Goal: Information Seeking & Learning: Find specific fact

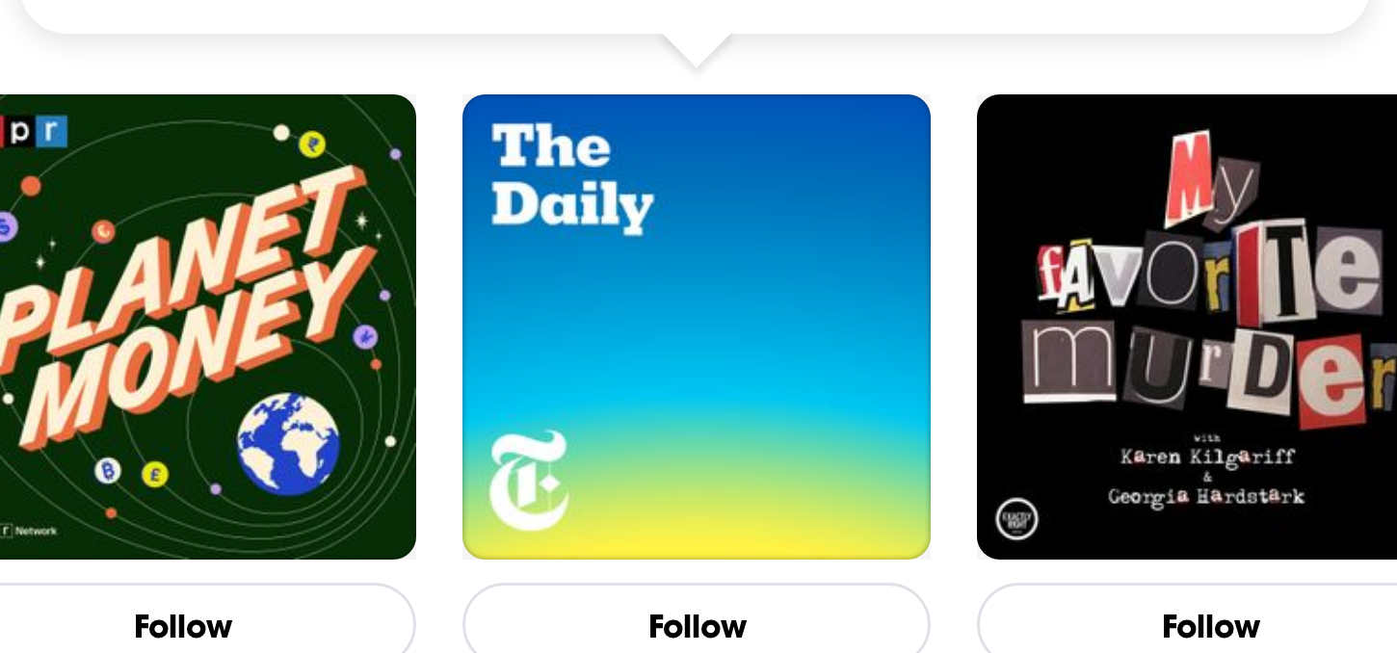
click at [671, 423] on span "The Daily The [US_STATE] Times [US_STATE] Times 4.5 News + 1 This is what the n…" at bounding box center [696, 287] width 429 height 284
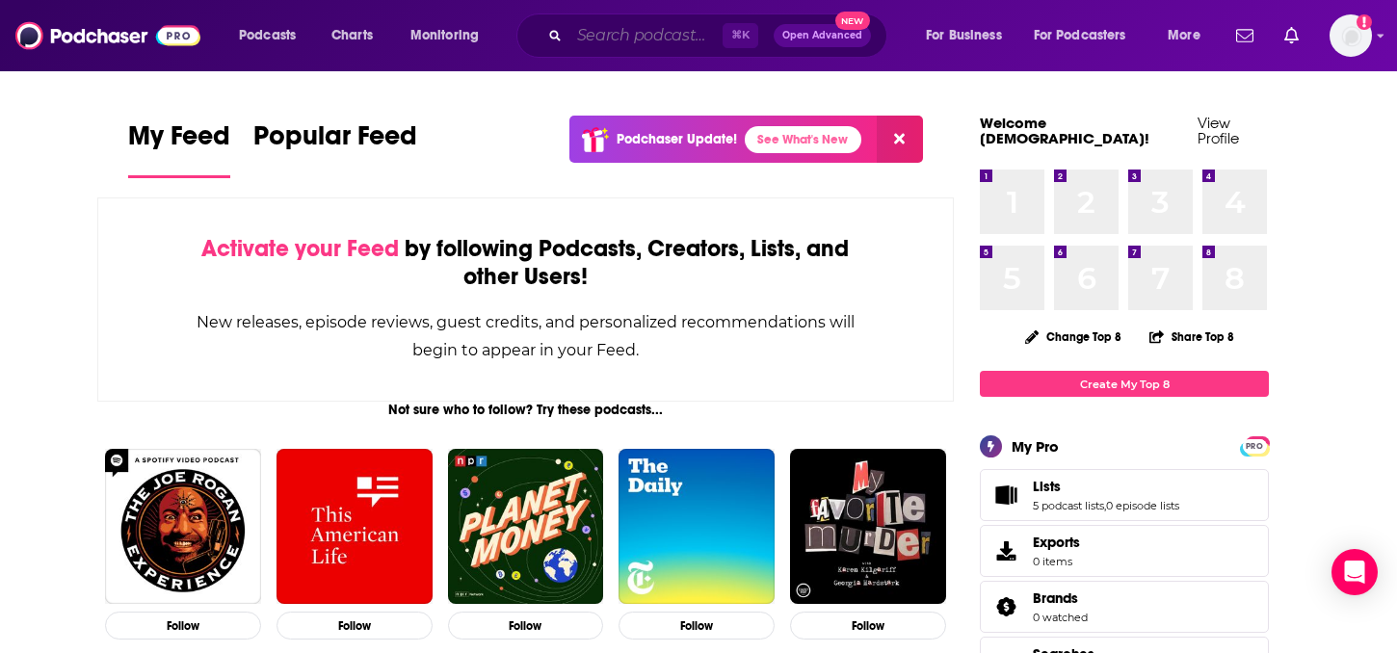
click at [595, 31] on input "Search podcasts, credits, & more..." at bounding box center [645, 35] width 153 height 31
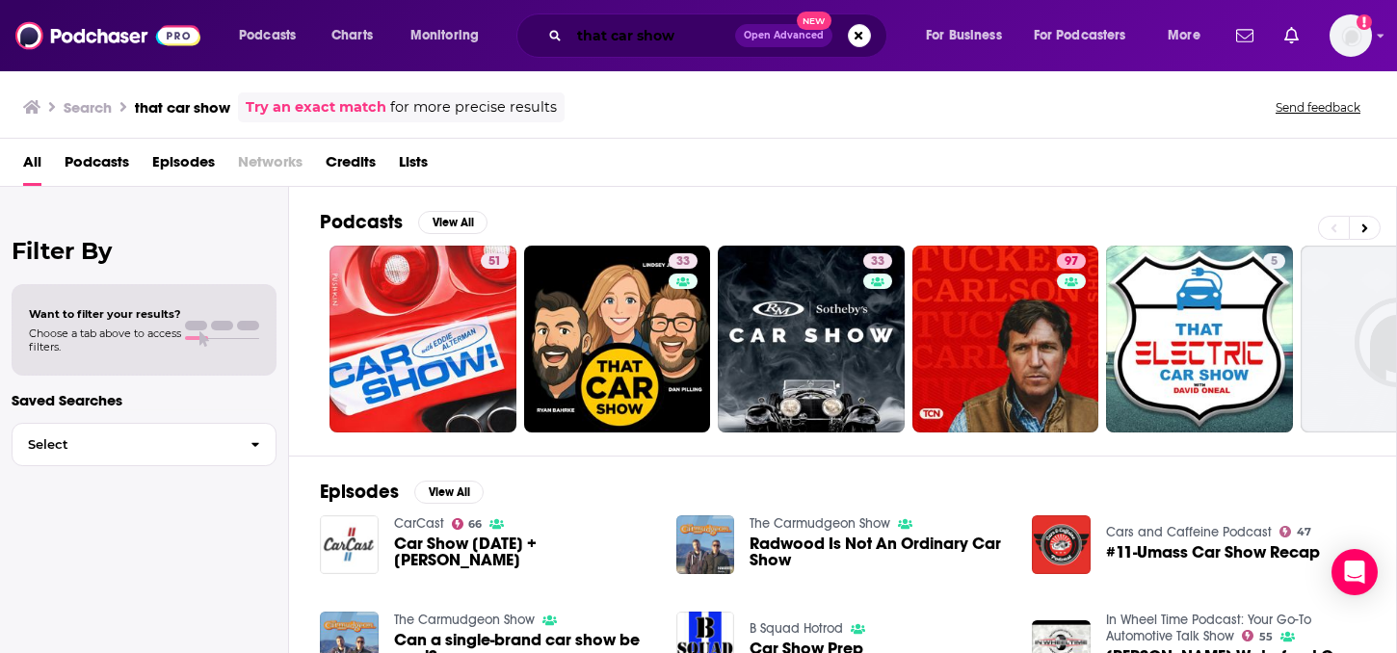
click at [691, 31] on input "that car show" at bounding box center [652, 35] width 166 height 31
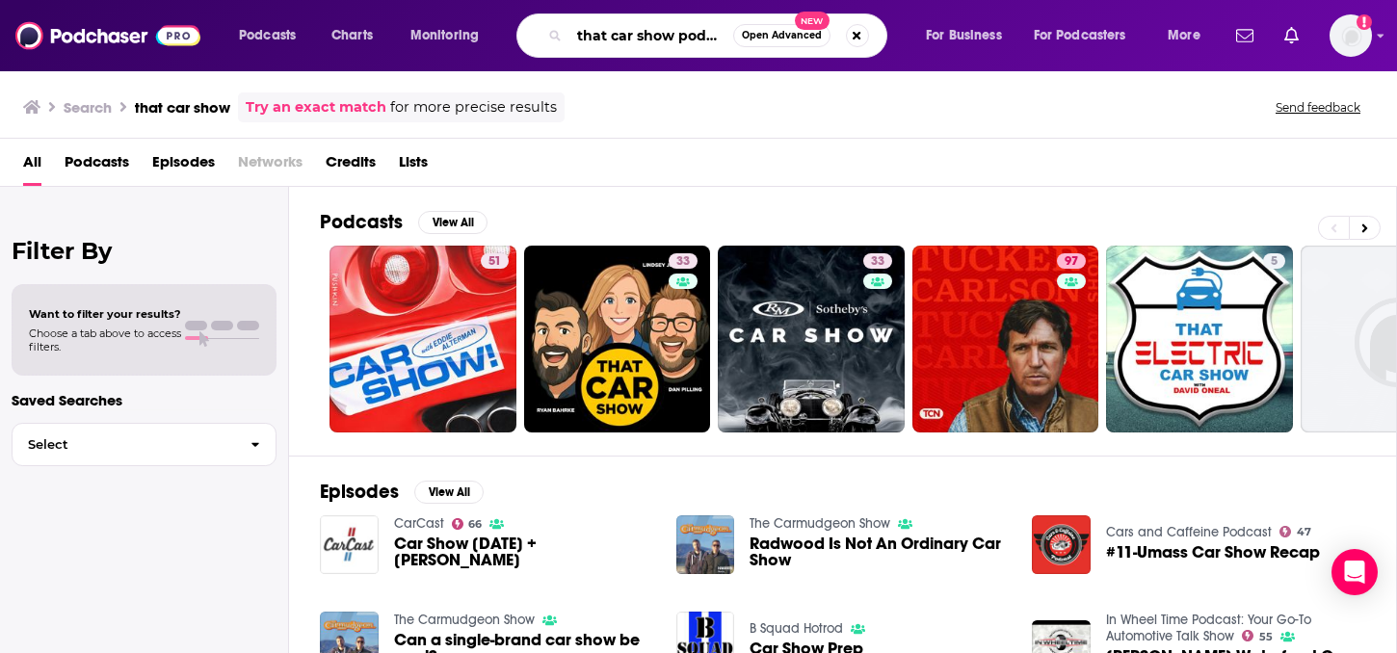
scroll to position [0, 11]
type input "that car show podcast"
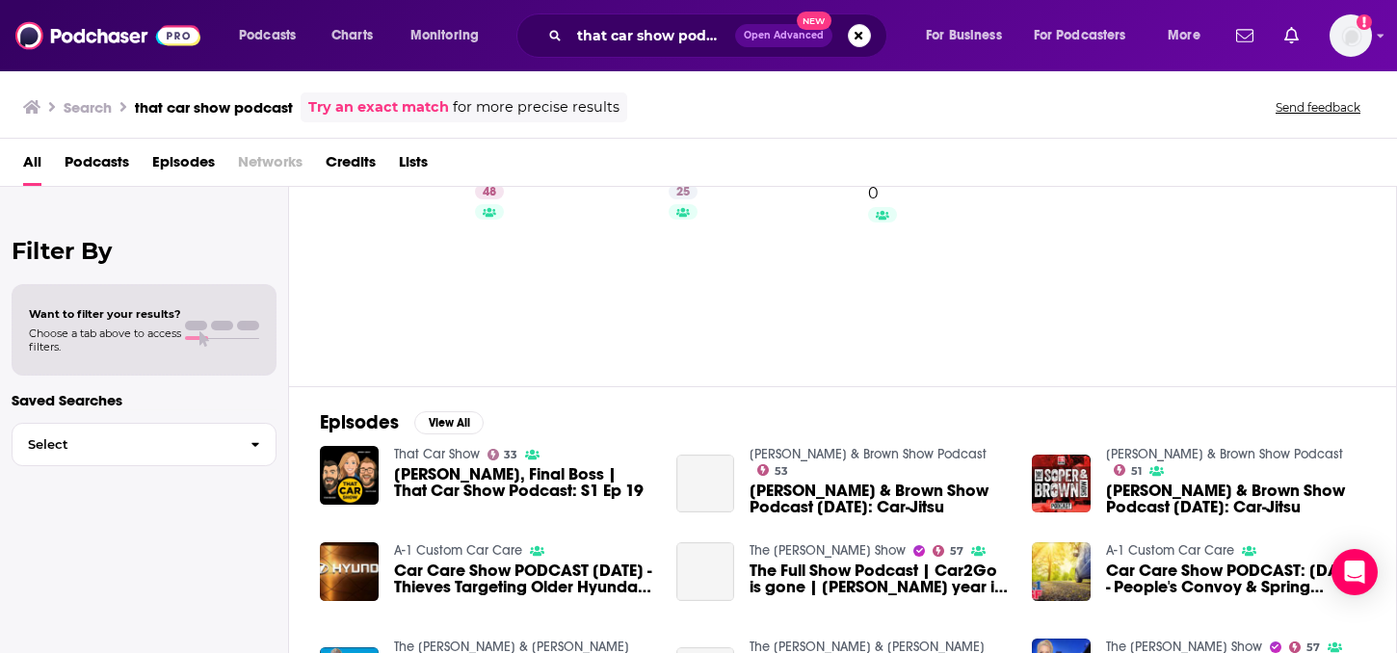
scroll to position [93, 0]
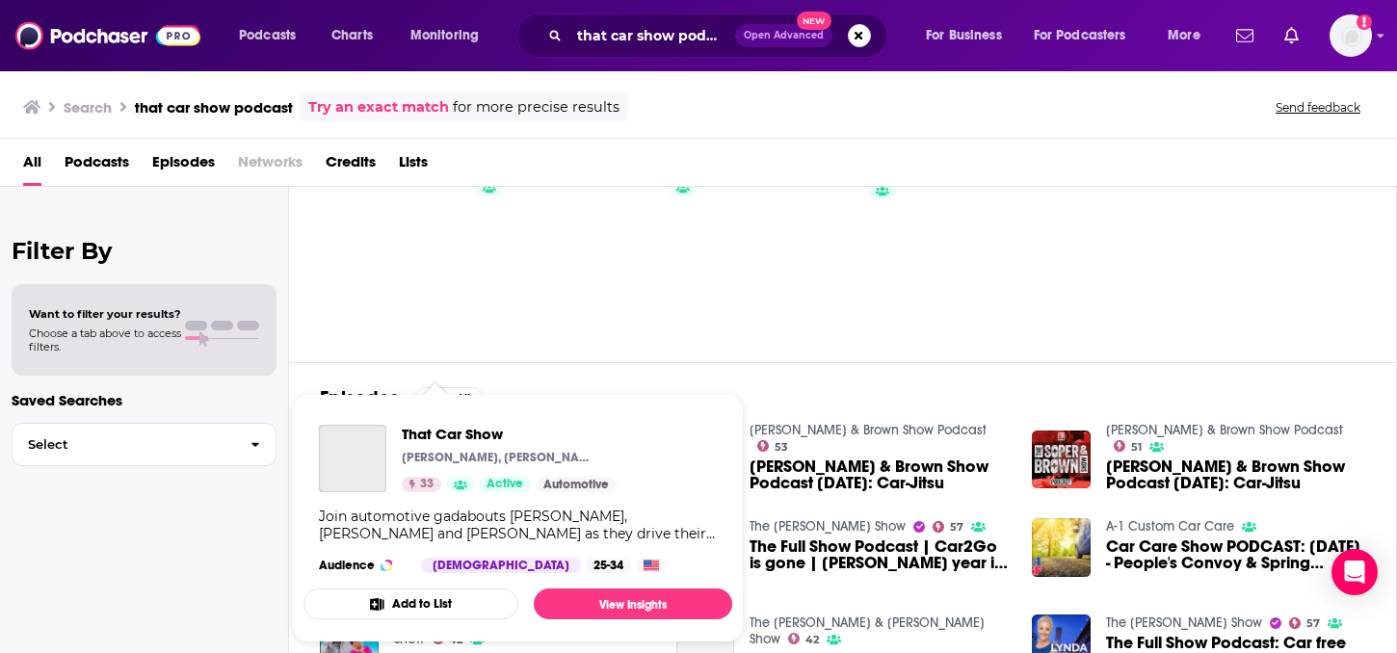
click at [422, 427] on span "That Car Show" at bounding box center [509, 434] width 215 height 18
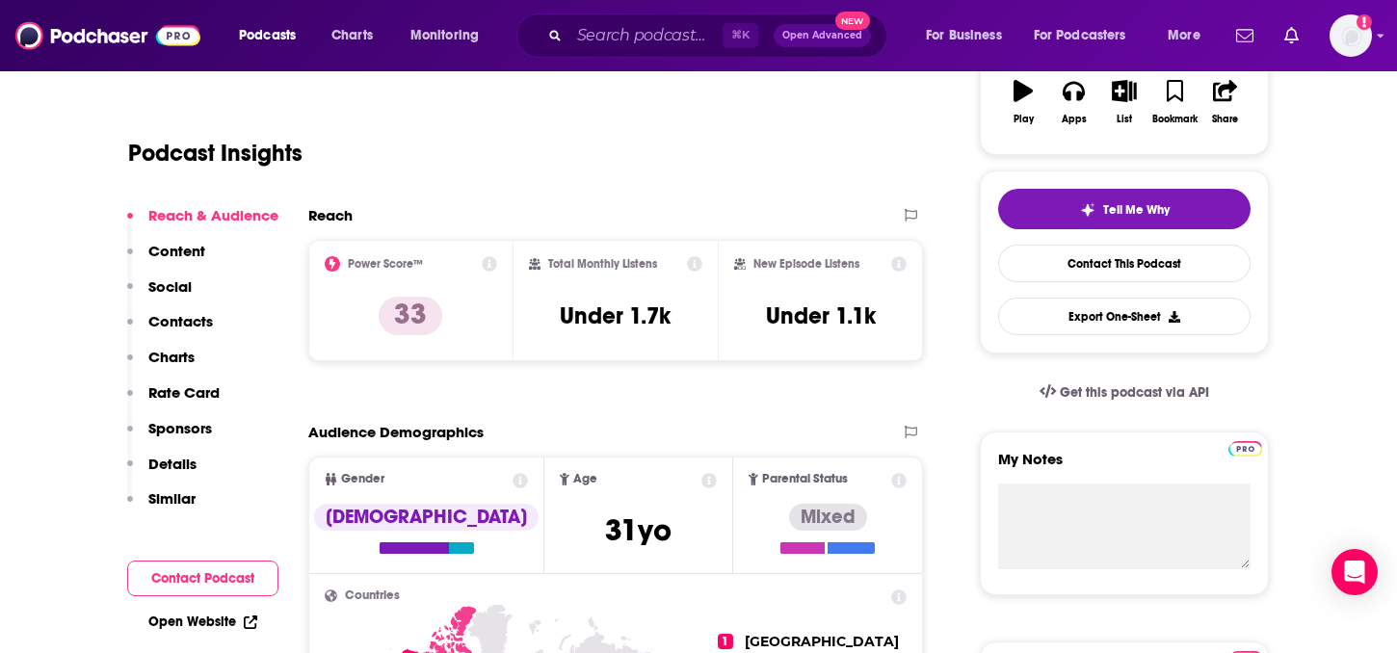
scroll to position [354, 0]
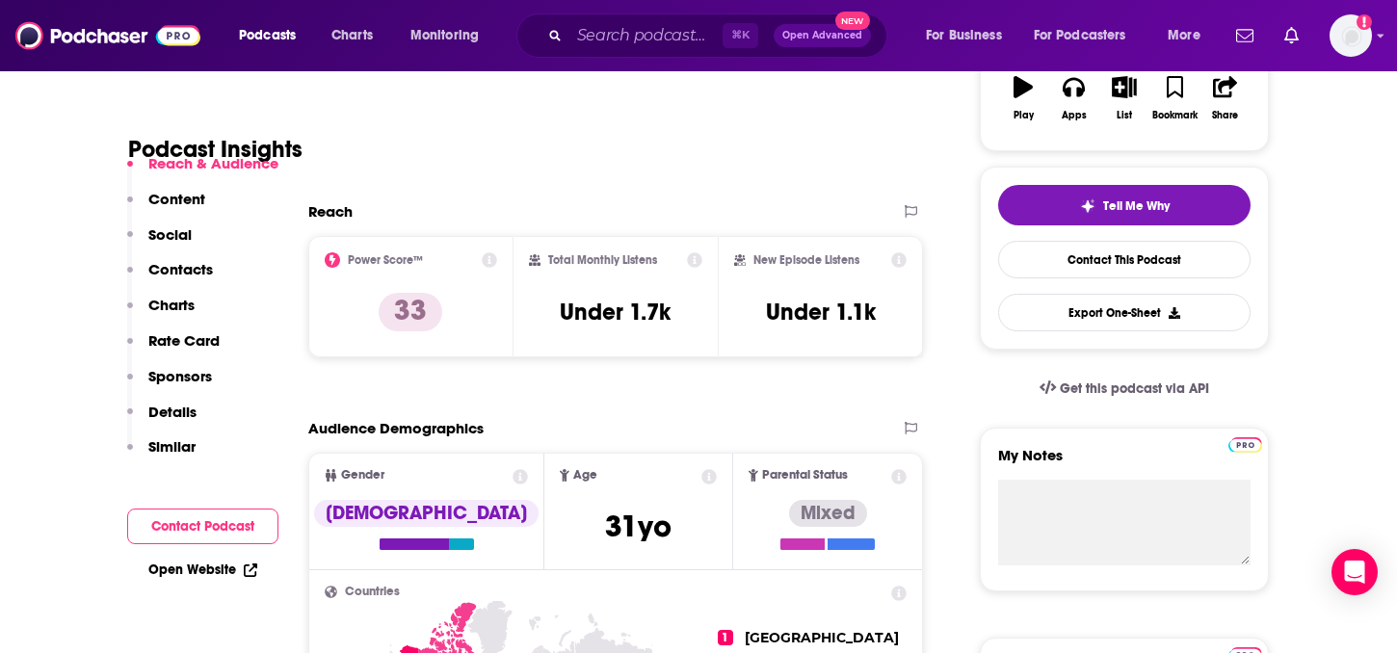
click at [1372, 31] on div "Podcasts Charts Monitoring ⌘ K Open Advanced New For Business For Podcasters Mo…" at bounding box center [698, 35] width 1397 height 71
click at [1383, 41] on div "Show profile menu" at bounding box center [1381, 37] width 8 height 22
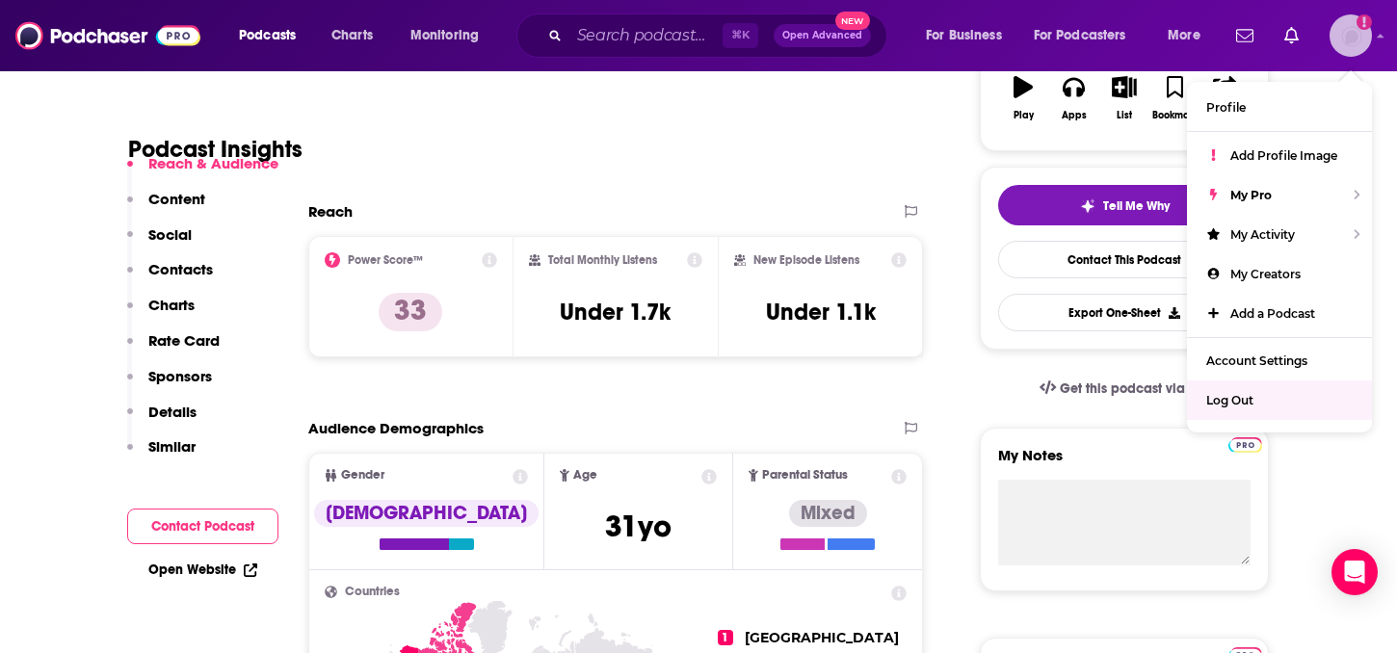
click at [1241, 393] on span "Log Out" at bounding box center [1229, 400] width 47 height 14
